Goal: Task Accomplishment & Management: Manage account settings

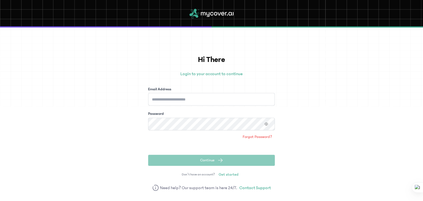
scroll to position [174, 0]
click at [180, 96] on input "Email Address" at bounding box center [211, 99] width 127 height 13
click at [203, 100] on input "**********" at bounding box center [211, 99] width 127 height 13
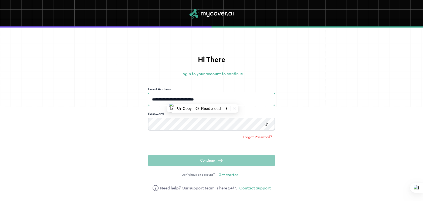
click at [203, 100] on input "**********" at bounding box center [211, 99] width 127 height 13
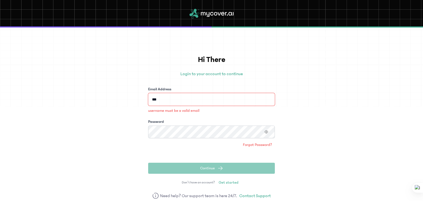
type input "**********"
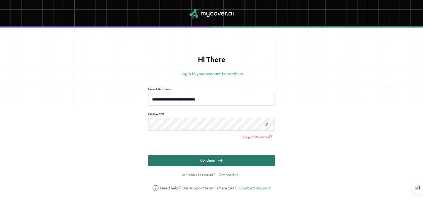
click at [195, 160] on button "Continue" at bounding box center [211, 160] width 127 height 11
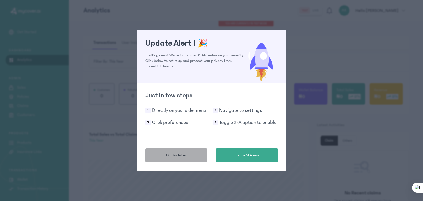
click at [158, 156] on button "Do this later" at bounding box center [176, 156] width 62 height 14
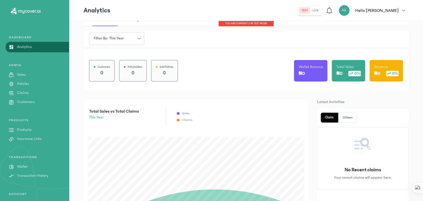
scroll to position [35, 0]
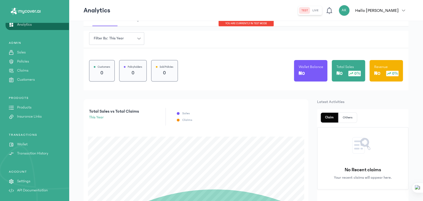
click at [30, 180] on p "Settings" at bounding box center [23, 182] width 13 height 6
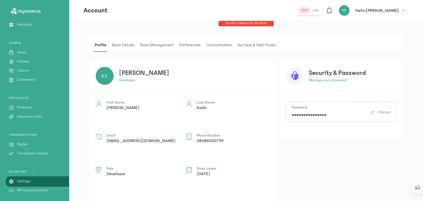
drag, startPoint x: 184, startPoint y: 82, endPoint x: 250, endPoint y: 43, distance: 76.0
click at [250, 43] on span "Api Keys & Web hooks" at bounding box center [256, 45] width 41 height 13
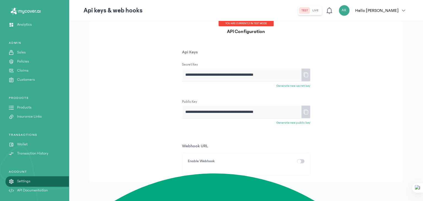
scroll to position [40, 0]
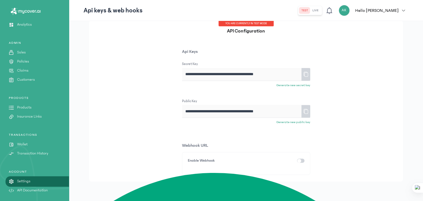
click at [301, 161] on div "button" at bounding box center [299, 161] width 4 height 4
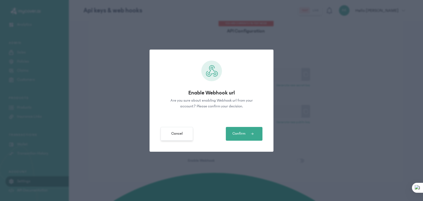
click at [182, 131] on span "Cancel" at bounding box center [176, 134] width 11 height 6
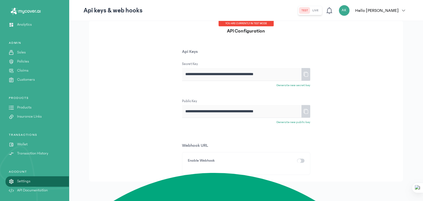
click at [306, 109] on icon at bounding box center [306, 112] width 6 height 10
click at [308, 114] on icon at bounding box center [306, 112] width 6 height 10
click at [309, 70] on div at bounding box center [305, 74] width 9 height 13
click at [305, 77] on icon at bounding box center [306, 74] width 6 height 10
